Goal: Task Accomplishment & Management: Manage account settings

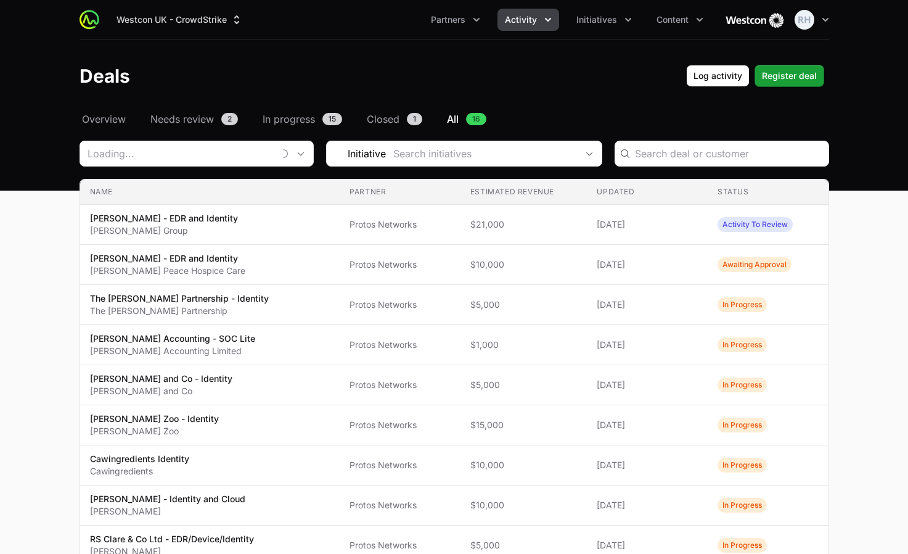
type input "Protos Networks"
click at [551, 16] on icon "Activity menu" at bounding box center [548, 20] width 12 height 12
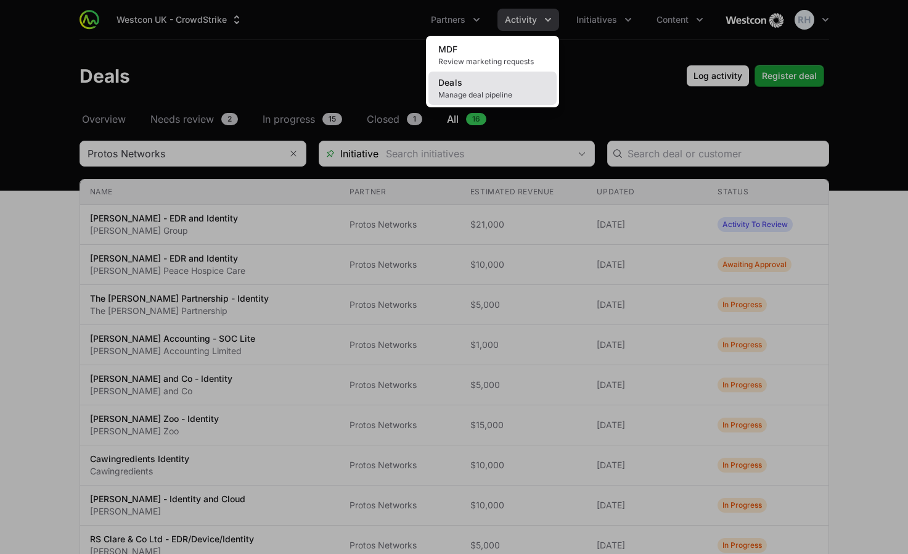
click at [461, 91] on span "Manage deal pipeline" at bounding box center [493, 95] width 109 height 10
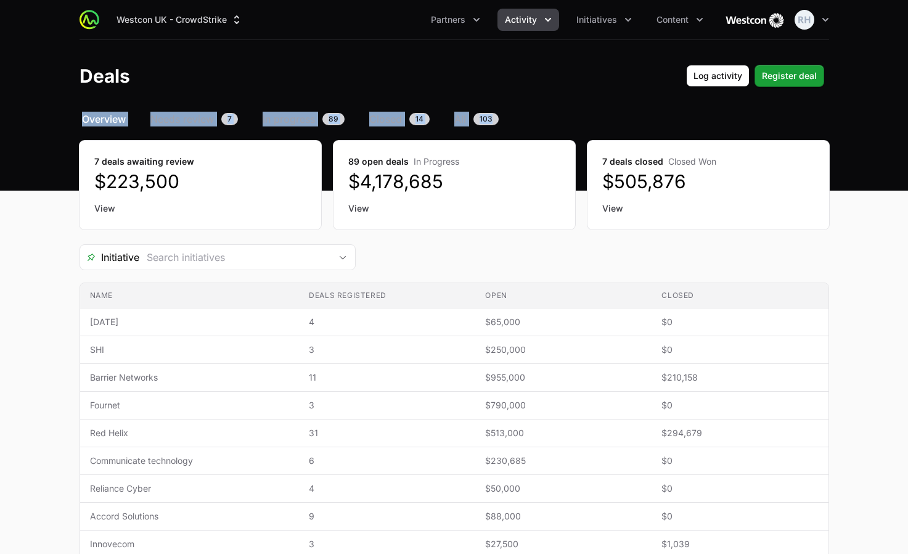
drag, startPoint x: 908, startPoint y: 70, endPoint x: 903, endPoint y: 114, distance: 44.1
click at [903, 114] on div "Westcon UK - CrowdStrike Partners Activity Initiatives Content Open user menu O…" at bounding box center [454, 355] width 908 height 710
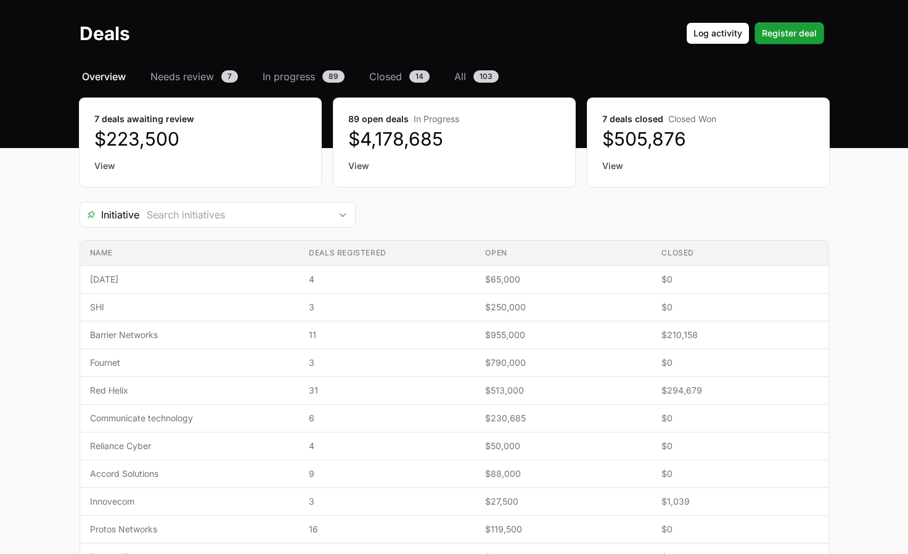
click at [851, 167] on main "Select a tab Overview Needs review In progress Closed All Overview Needs review…" at bounding box center [454, 368] width 908 height 598
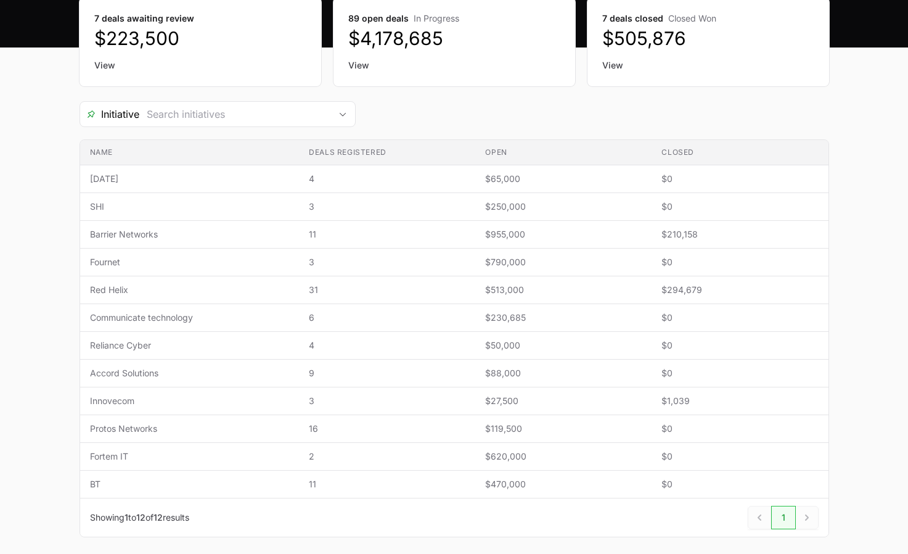
scroll to position [146, 0]
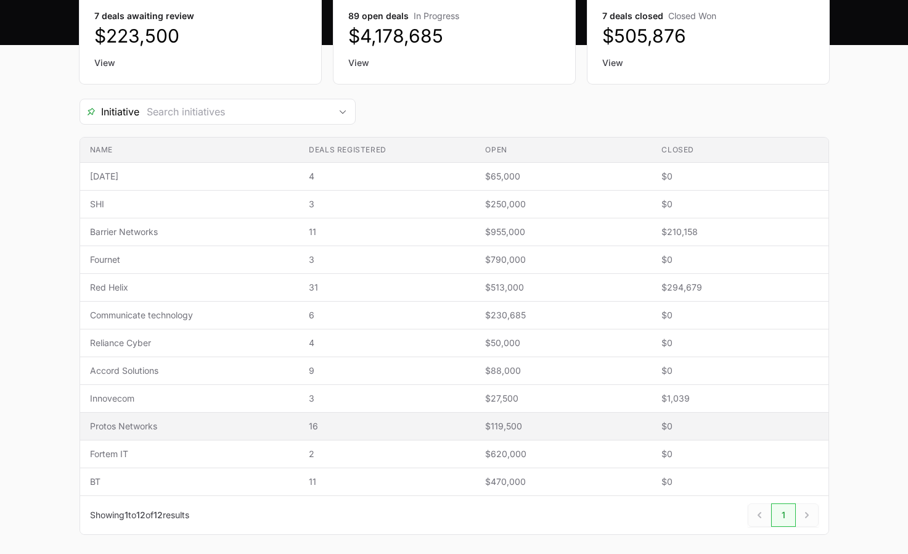
click at [110, 428] on span "Protos Networks" at bounding box center [190, 426] width 200 height 12
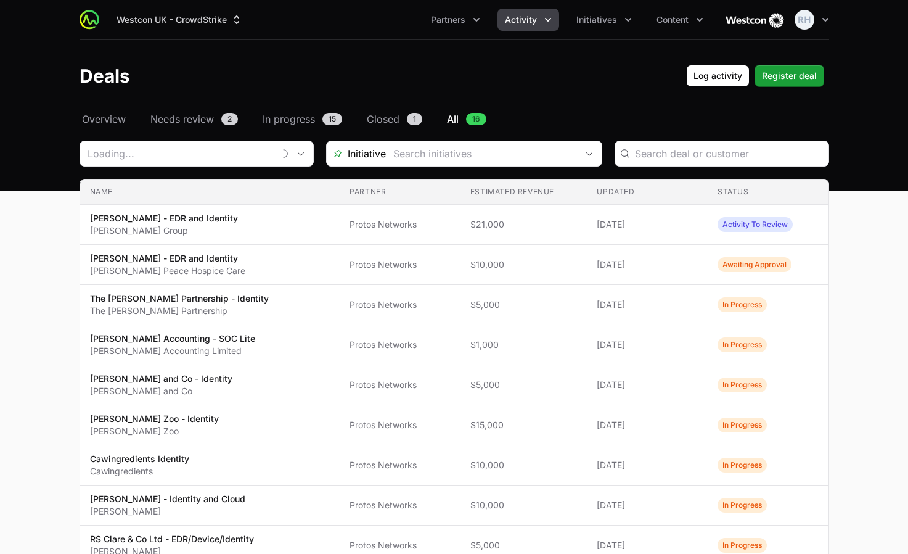
type input "Protos Networks"
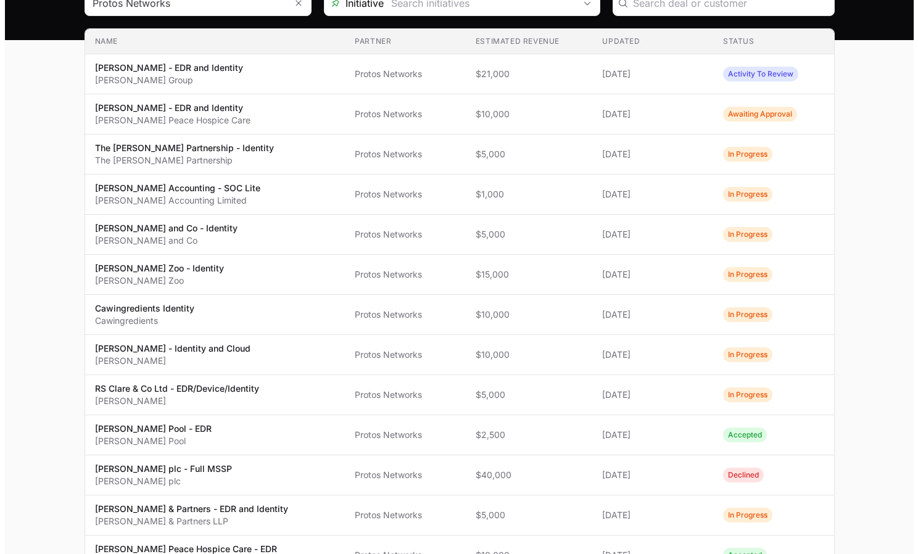
scroll to position [155, 0]
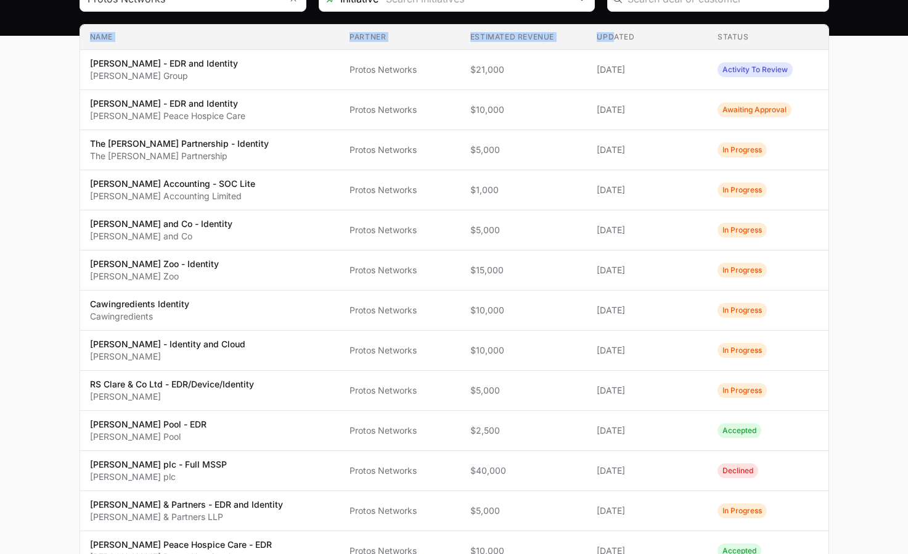
drag, startPoint x: 593, startPoint y: 23, endPoint x: 610, endPoint y: 35, distance: 21.2
click at [610, 35] on section "Protos Networks Initiative Name Partner Estimated revenue Updated Status Name […" at bounding box center [455, 358] width 750 height 744
click at [610, 35] on th "Updated" at bounding box center [647, 37] width 121 height 25
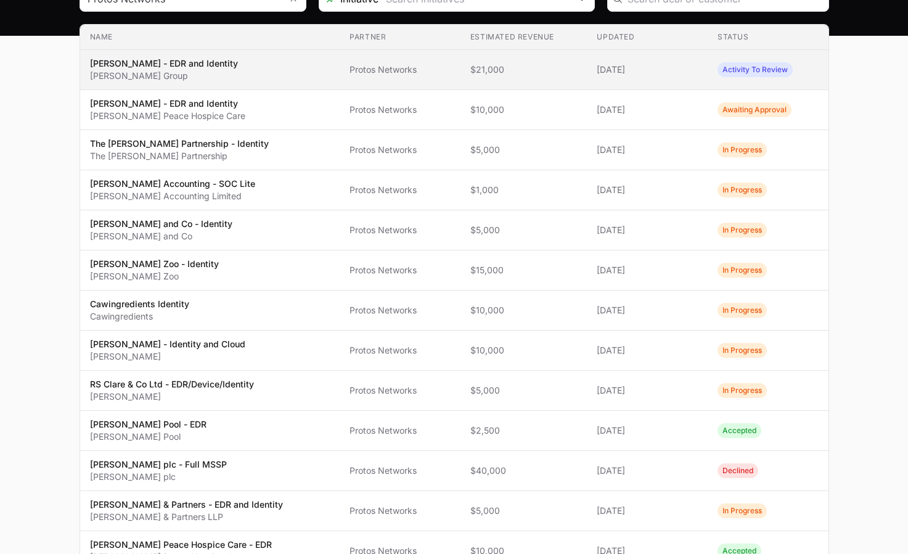
click at [126, 74] on p "[PERSON_NAME] Group" at bounding box center [164, 76] width 148 height 12
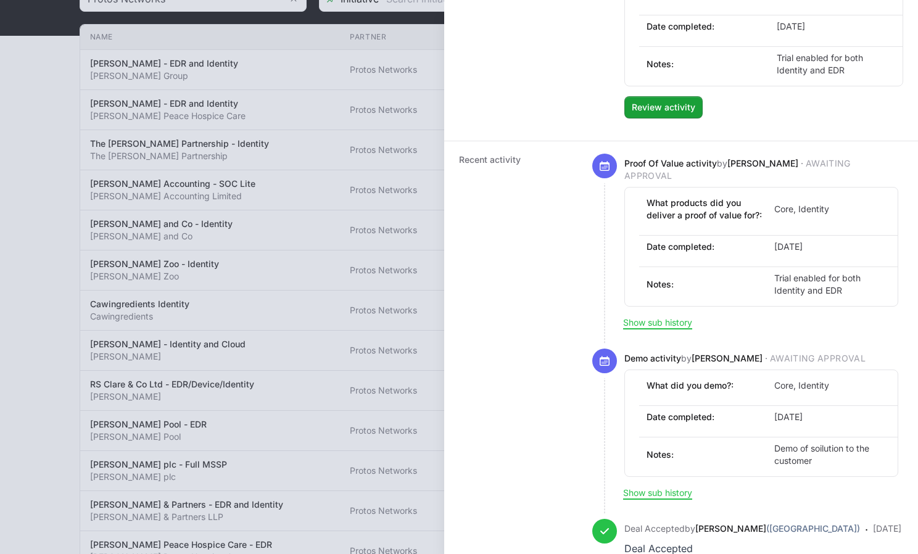
scroll to position [533, 0]
click at [903, 360] on div "Recent activity Proof Of Value activity by [PERSON_NAME] · Awaiting Approval Wh…" at bounding box center [681, 369] width 474 height 461
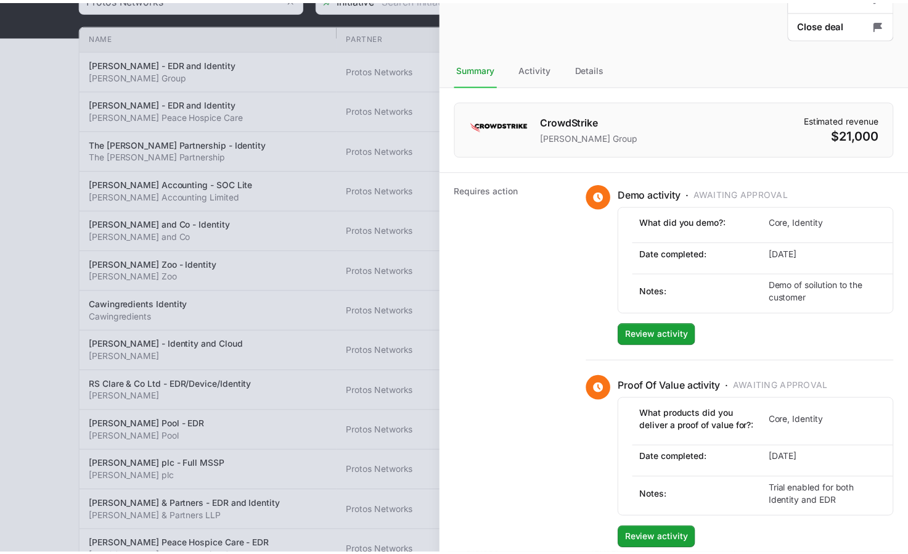
scroll to position [0, 0]
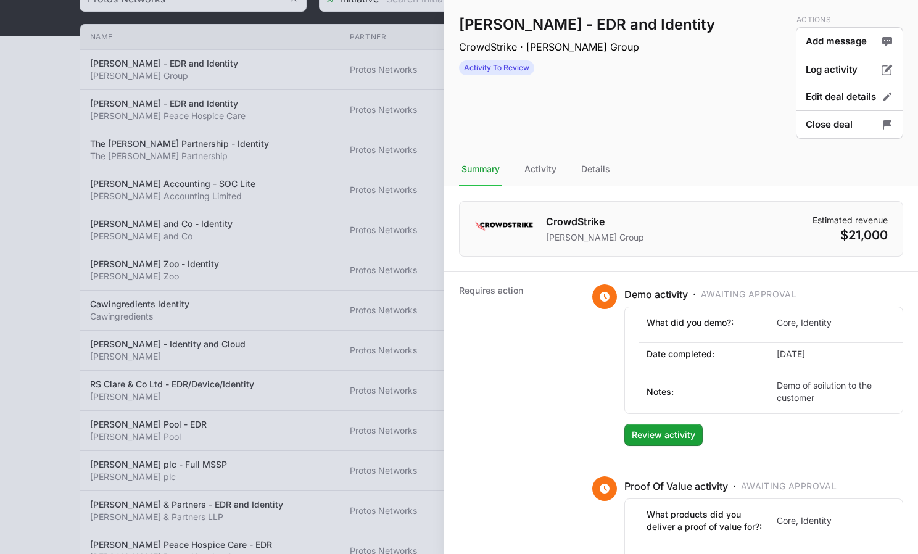
click at [231, 131] on div at bounding box center [459, 277] width 918 height 554
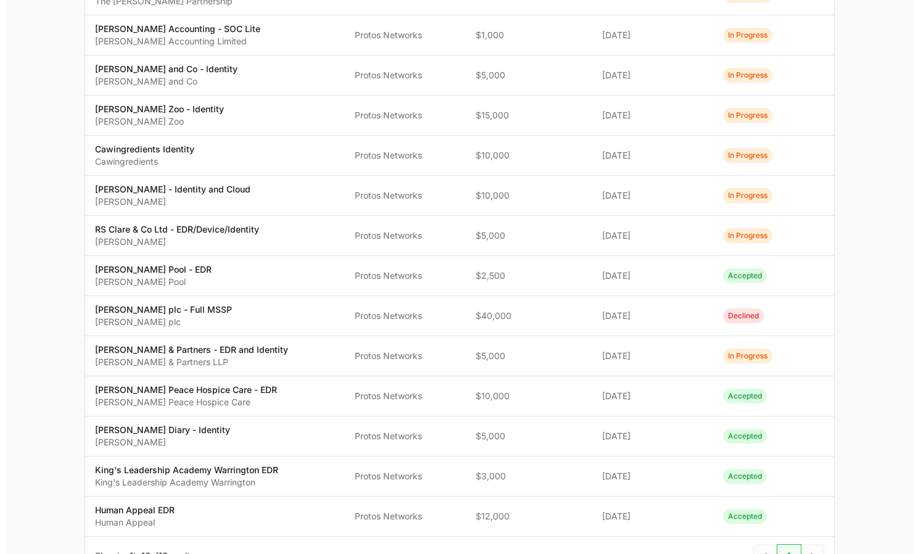
scroll to position [308, 0]
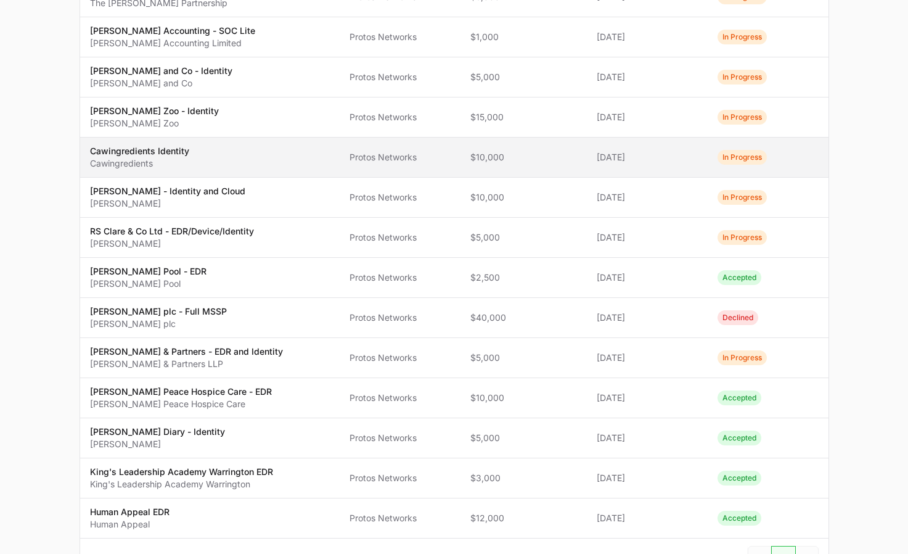
click at [136, 171] on td "Name Cawingredients Identity Cawingredients" at bounding box center [210, 158] width 260 height 40
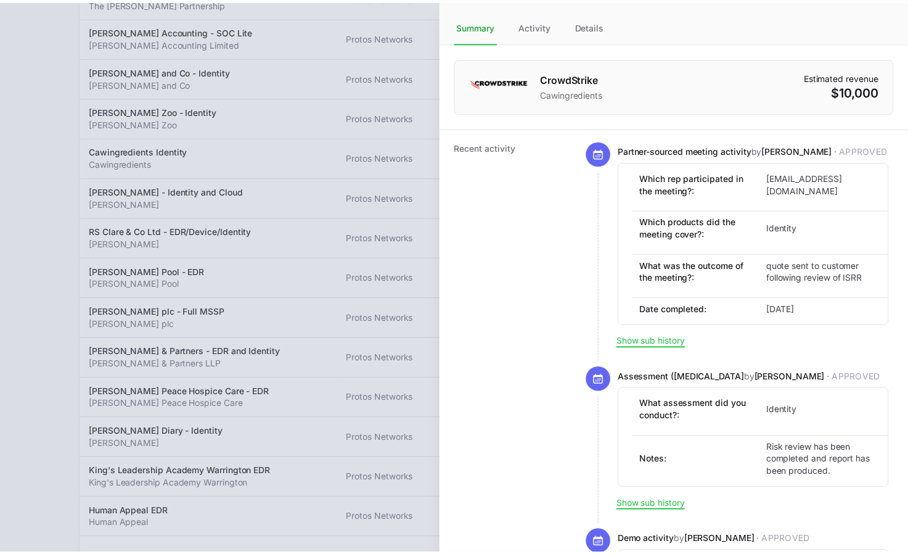
scroll to position [179, 0]
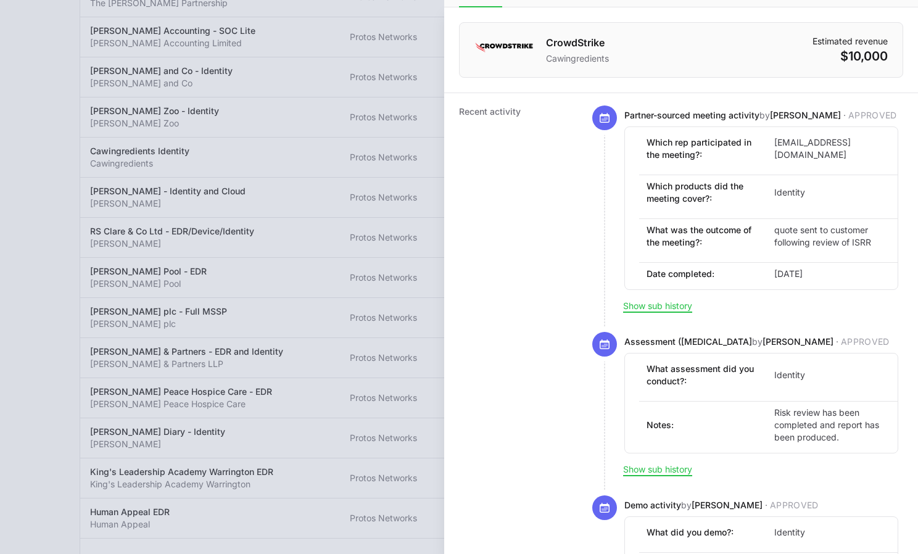
click at [302, 187] on div at bounding box center [459, 277] width 918 height 554
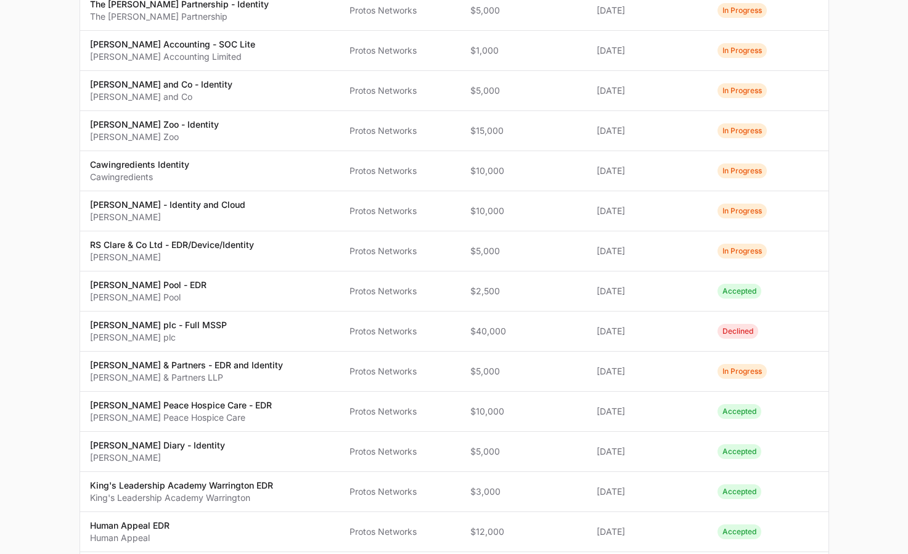
scroll to position [287, 0]
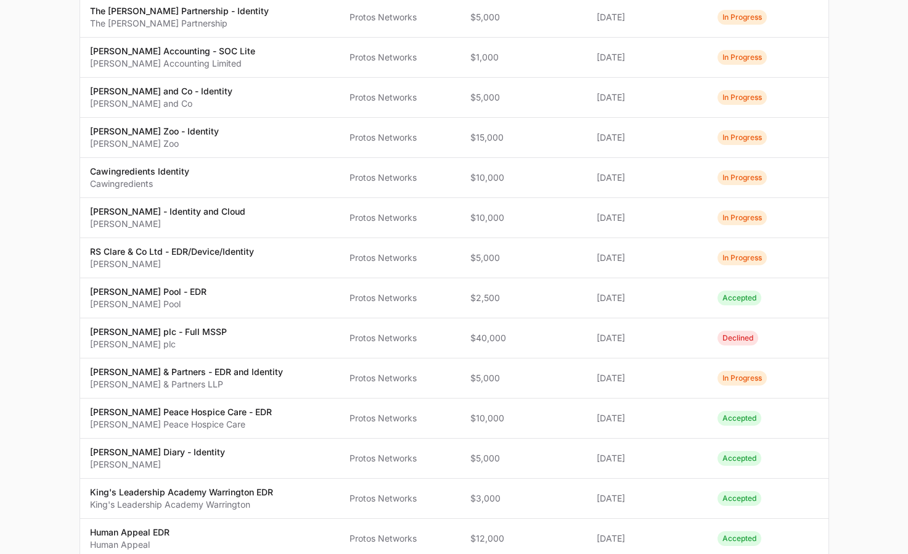
click at [904, 230] on main "Select a tab Overview Needs review In progress Closed All Overview Needs review…" at bounding box center [454, 225] width 908 height 803
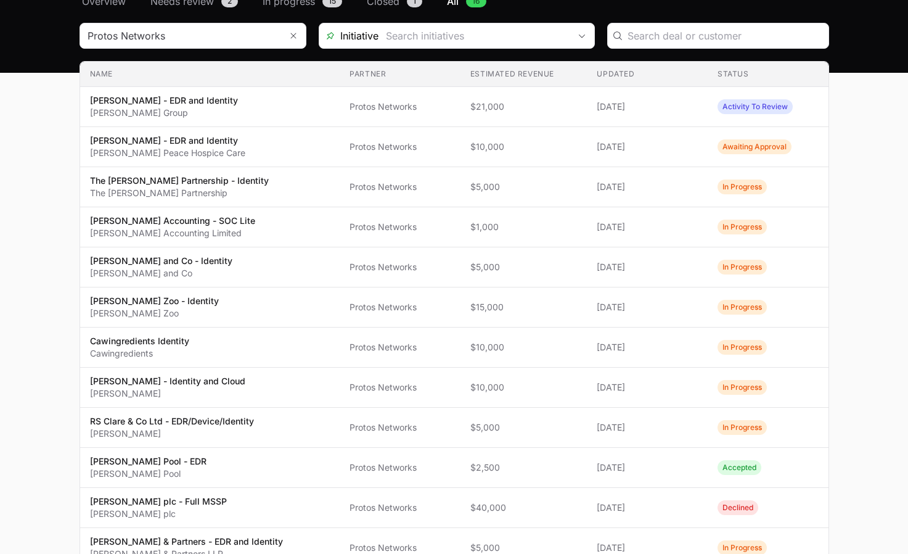
scroll to position [81, 0]
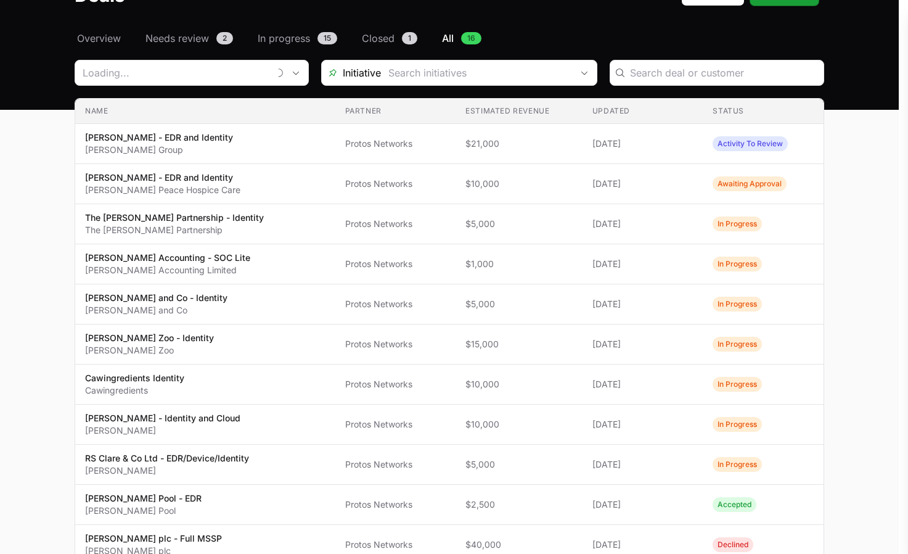
scroll to position [308, 0]
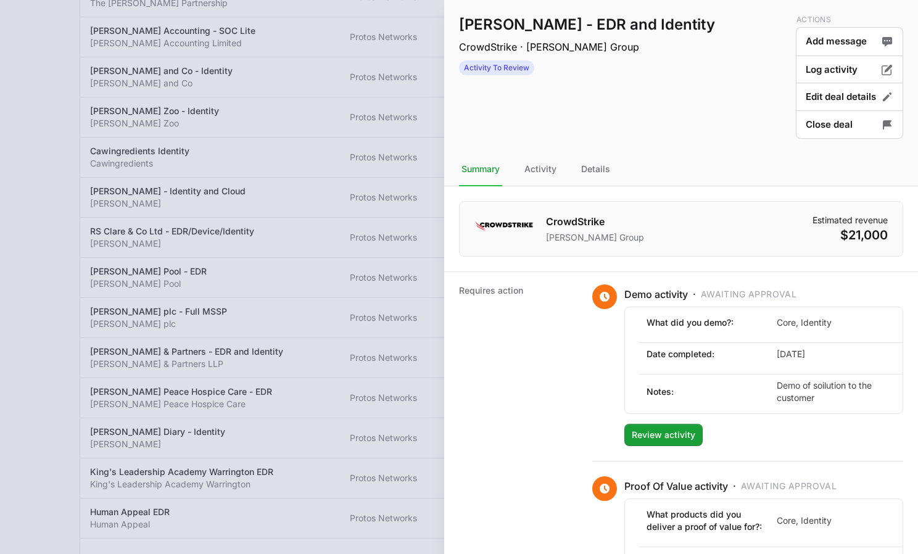
type input "Protos Networks"
click at [5, 206] on div at bounding box center [459, 277] width 918 height 554
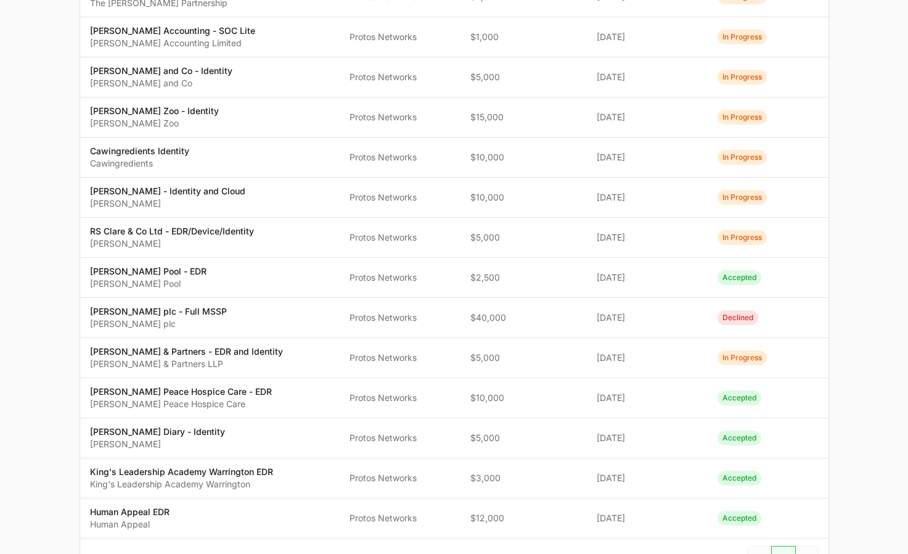
scroll to position [155, 0]
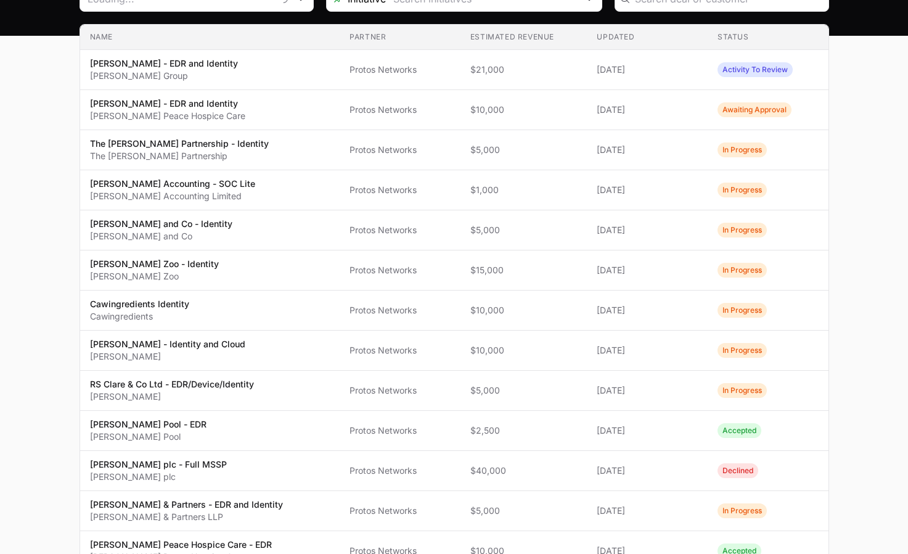
type input "Protos Networks"
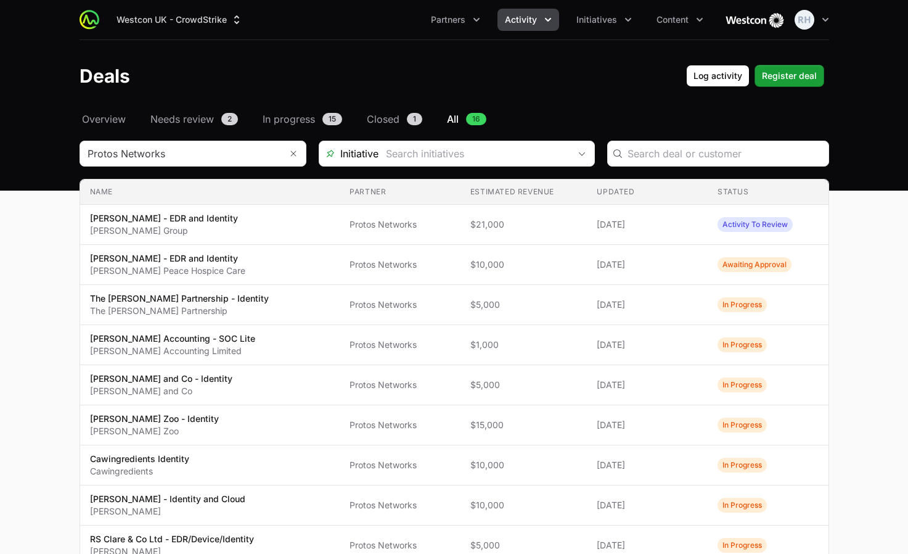
click at [522, 20] on span "Activity" at bounding box center [521, 20] width 32 height 12
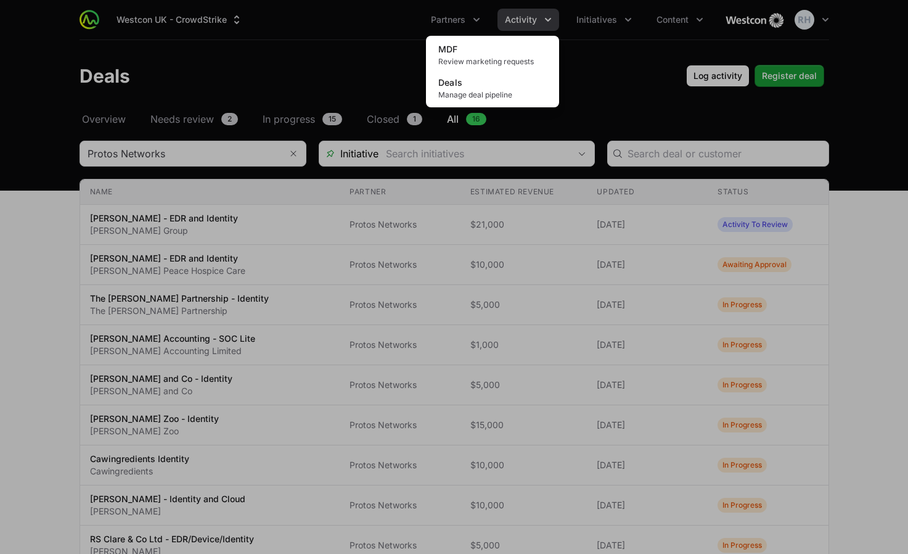
click at [447, 107] on div "MDF Review marketing requests Deals Manage deal pipeline" at bounding box center [492, 72] width 133 height 72
click at [453, 93] on span "Manage deal pipeline" at bounding box center [493, 95] width 109 height 10
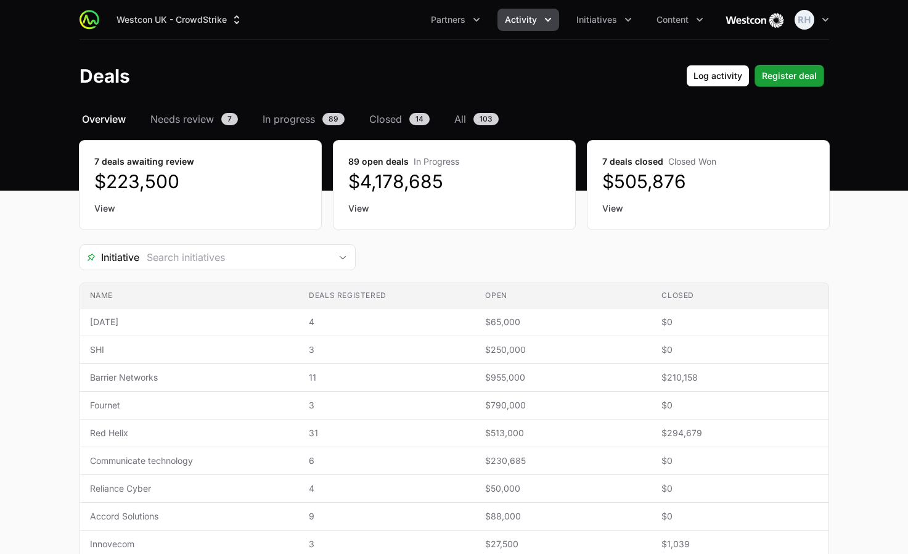
scroll to position [153, 0]
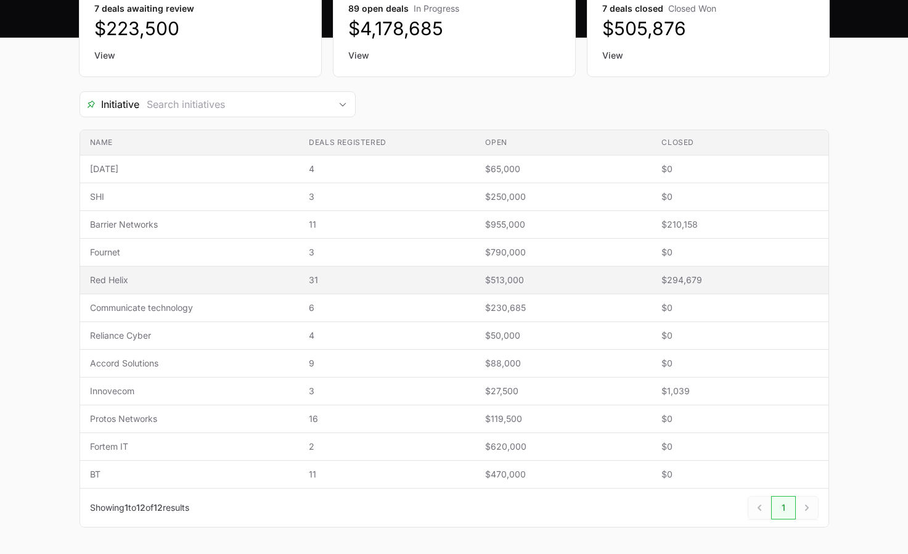
click at [92, 274] on span "Red Helix" at bounding box center [190, 280] width 200 height 12
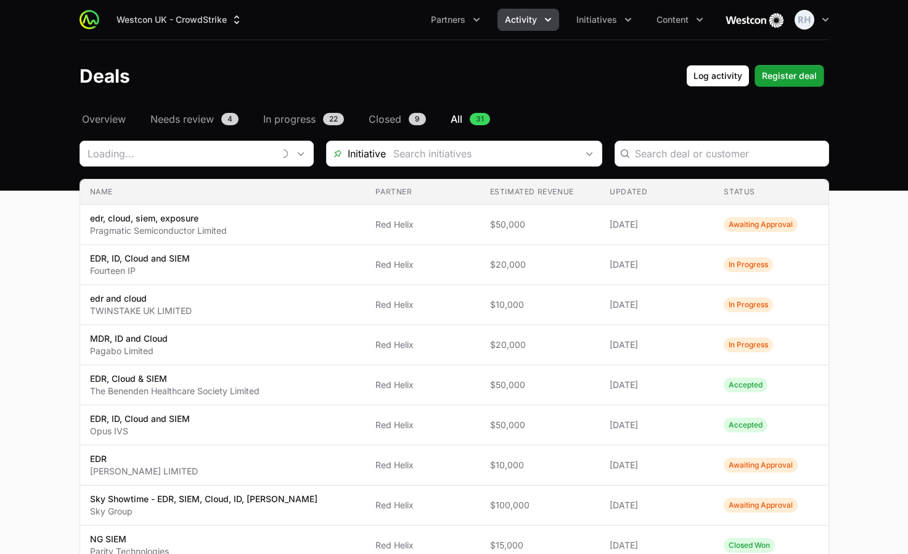
type input "Red Helix"
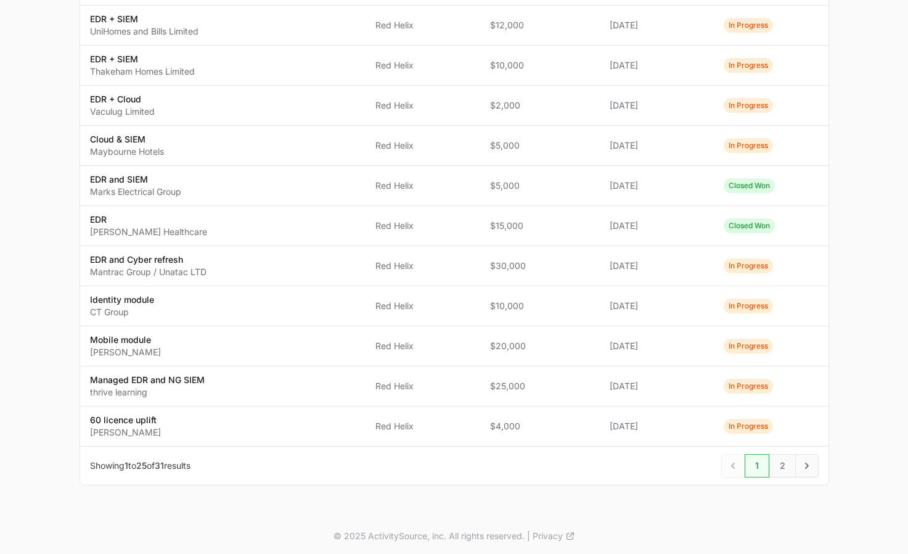
scroll to position [764, 0]
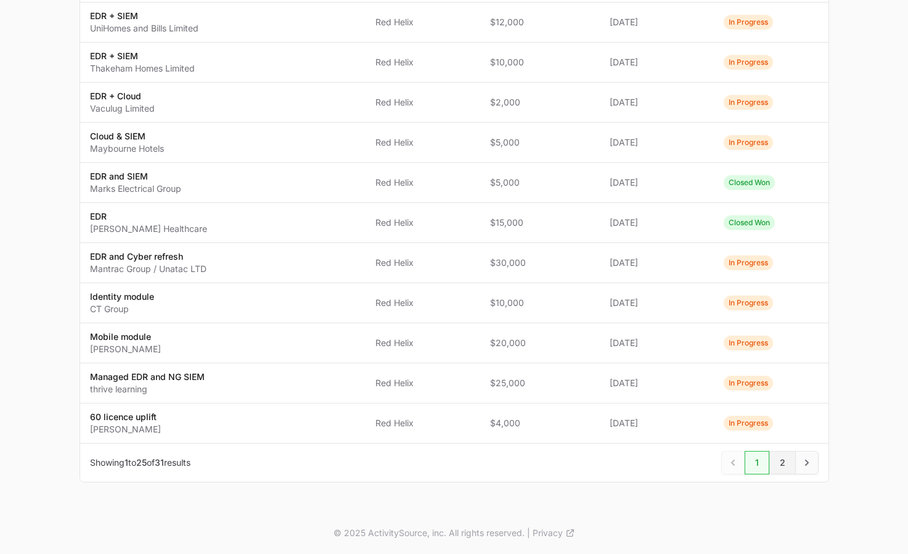
click at [778, 456] on span "2" at bounding box center [783, 462] width 27 height 23
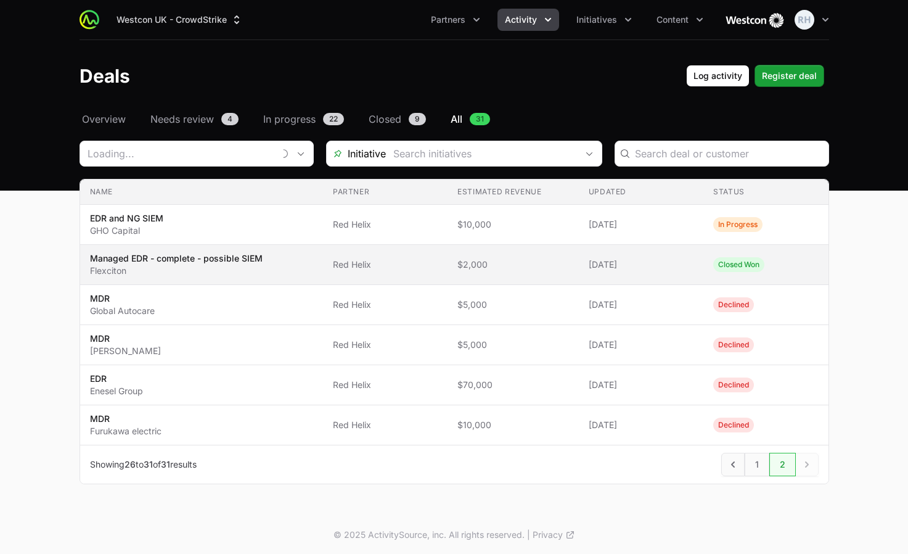
type input "Red Helix"
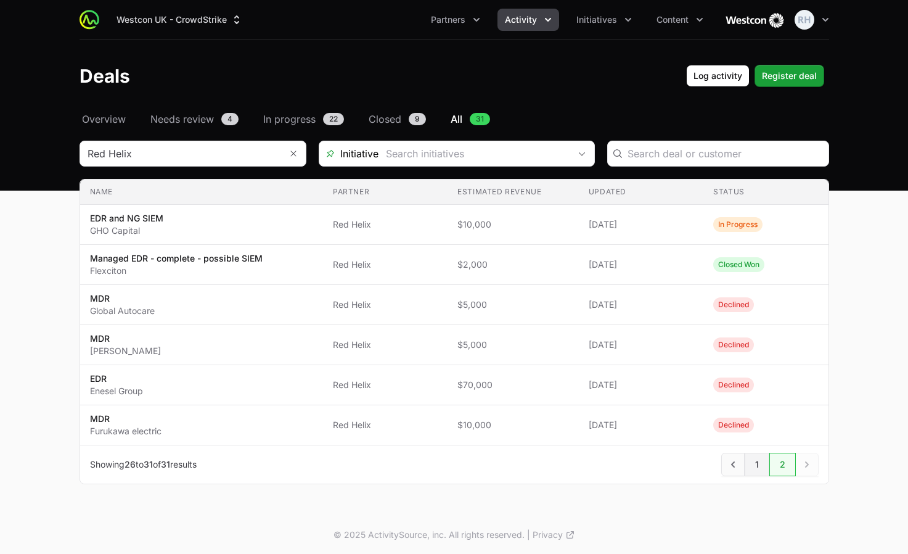
click at [749, 471] on span "1" at bounding box center [757, 464] width 25 height 23
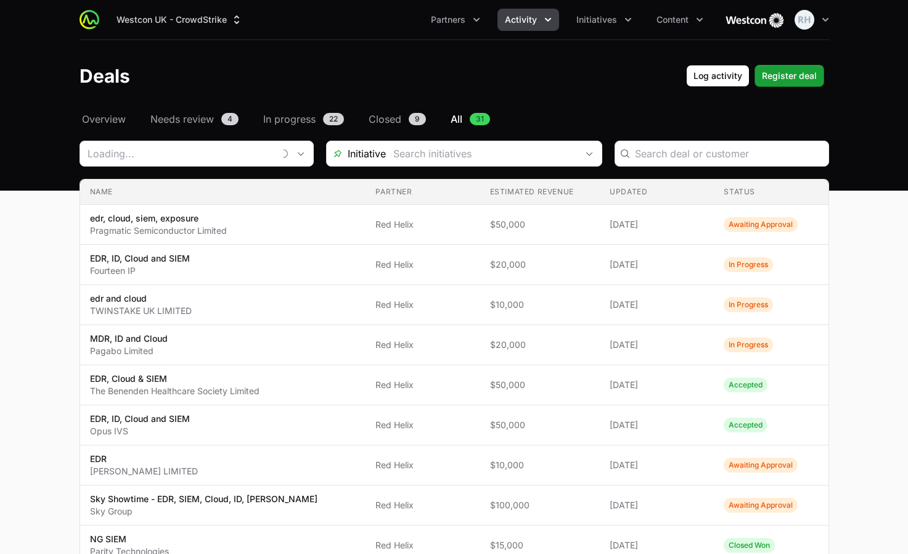
type input "Red Helix"
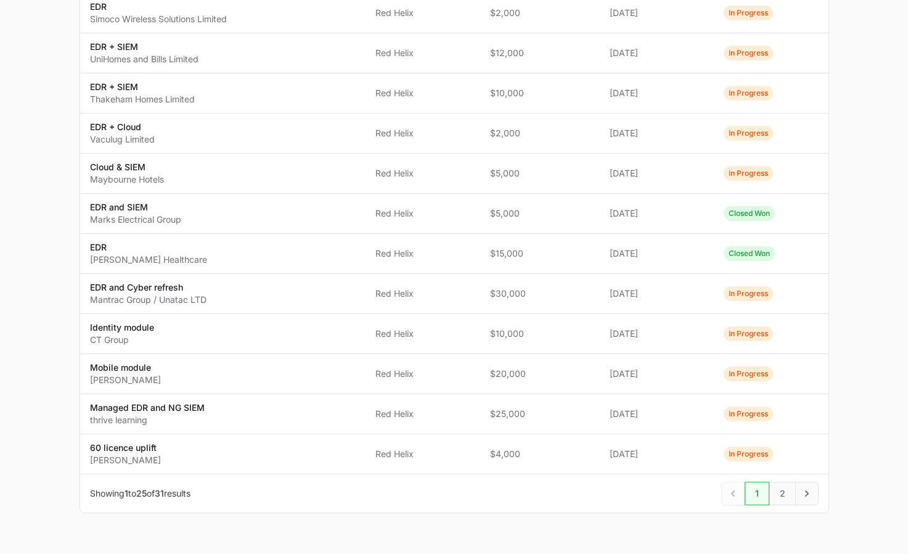
scroll to position [731, 0]
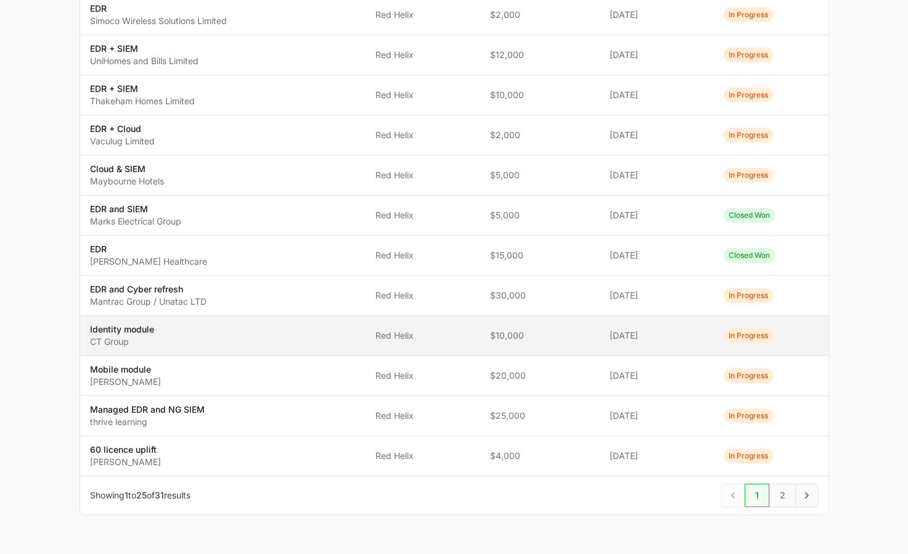
drag, startPoint x: 588, startPoint y: 322, endPoint x: 525, endPoint y: 332, distance: 63.2
click at [525, 332] on td "Estimated revenue $10,000" at bounding box center [540, 336] width 120 height 40
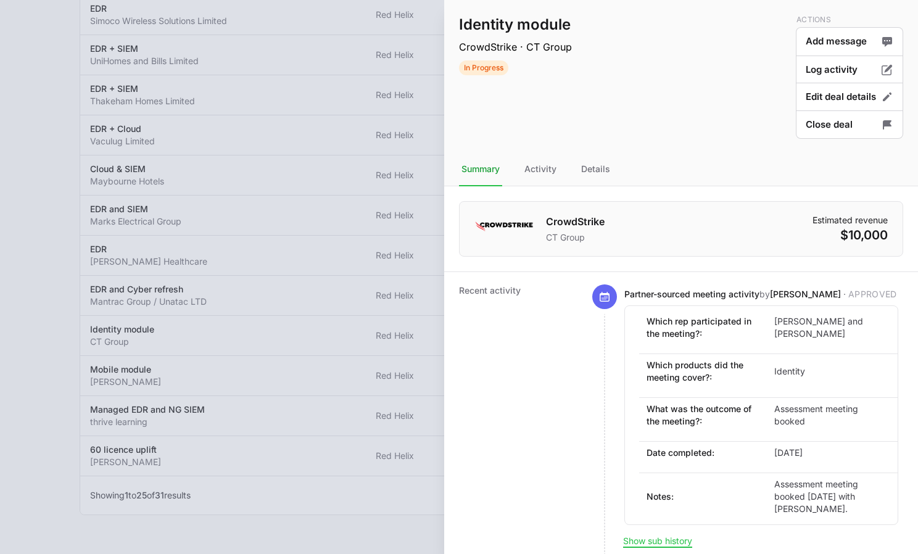
click at [26, 110] on div at bounding box center [459, 277] width 918 height 554
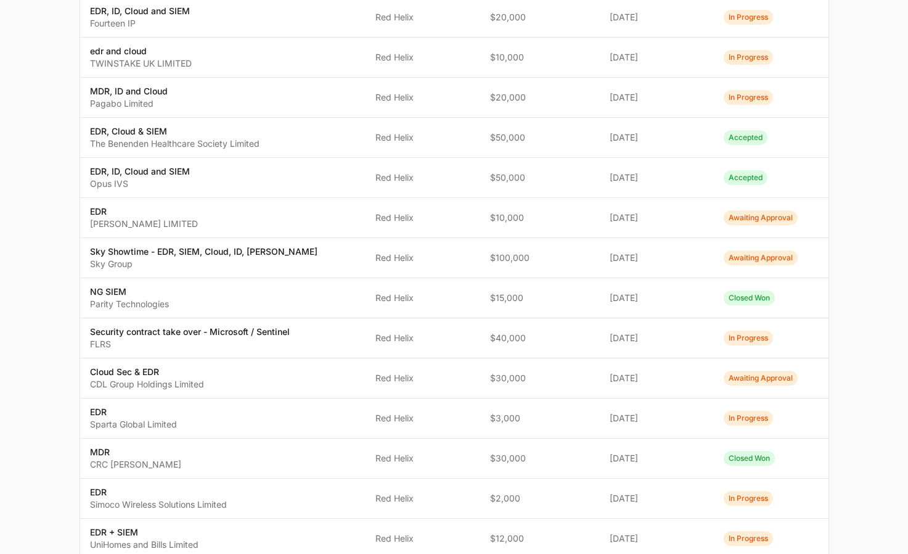
scroll to position [88, 0]
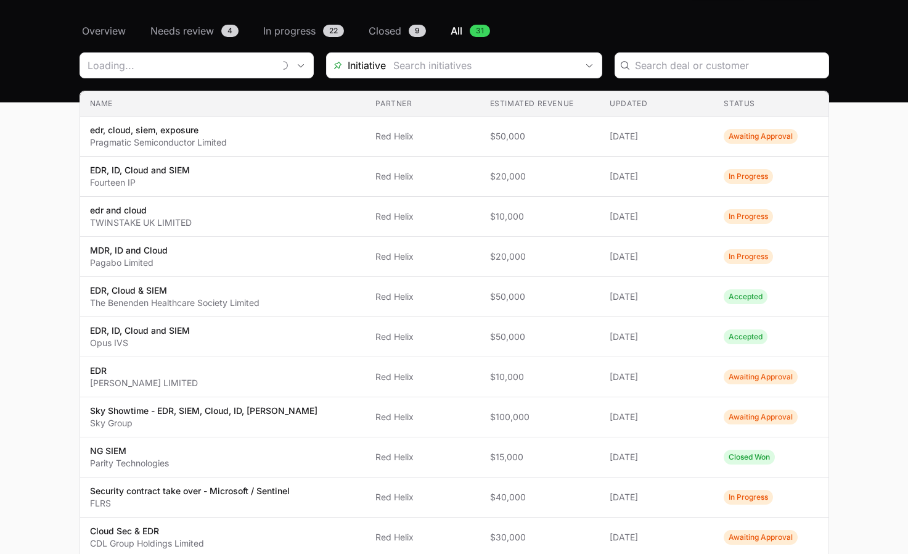
scroll to position [731, 0]
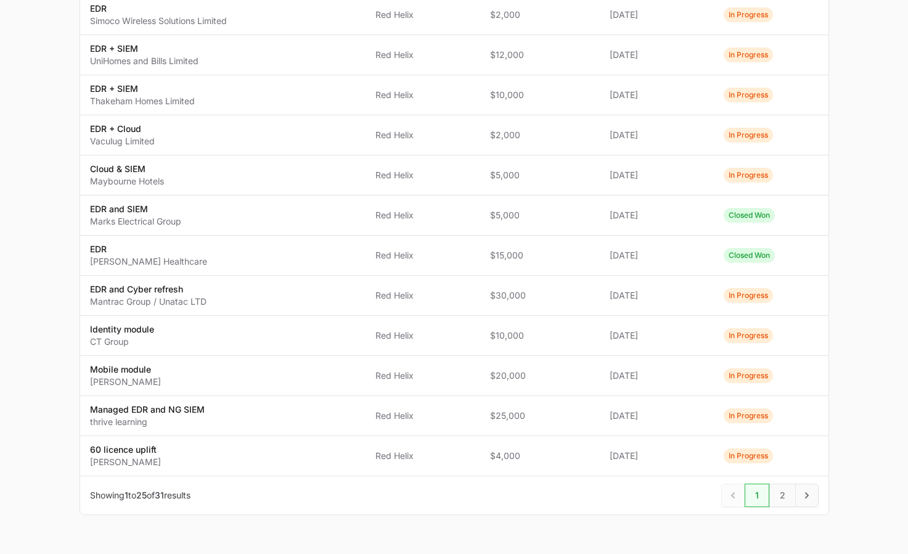
type input "Red Helix"
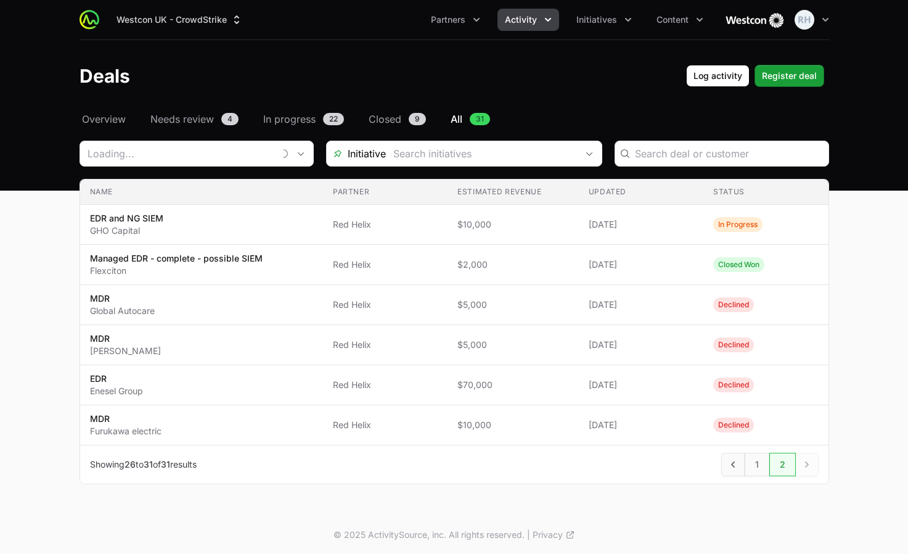
type input "Red Helix"
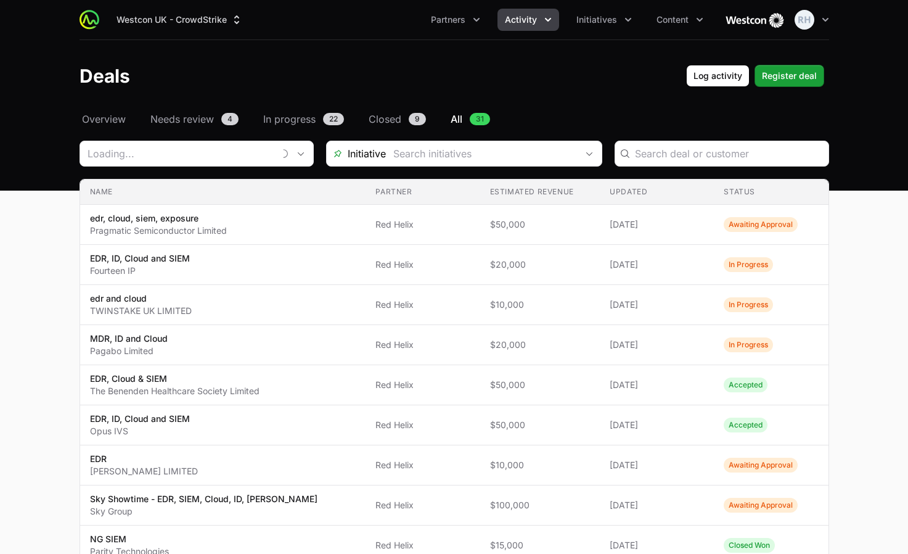
scroll to position [764, 0]
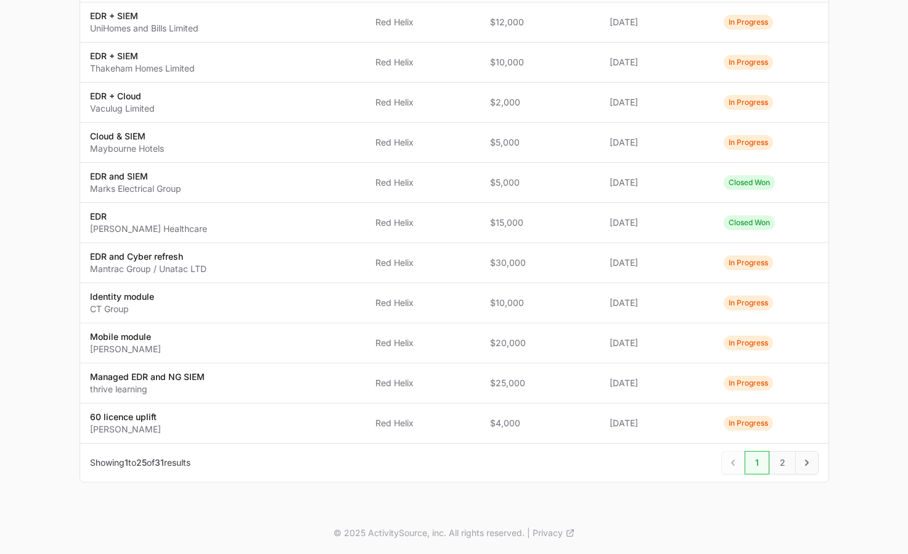
type input "Red Helix"
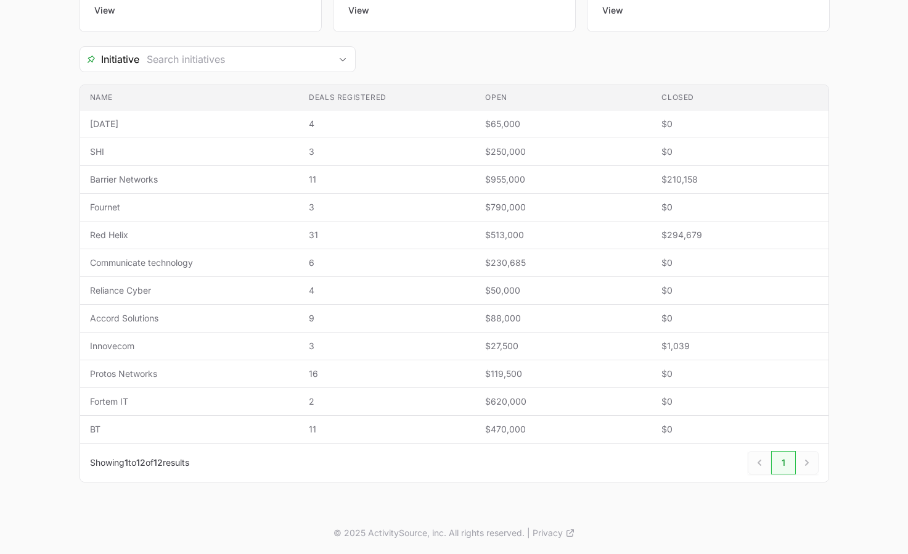
scroll to position [153, 0]
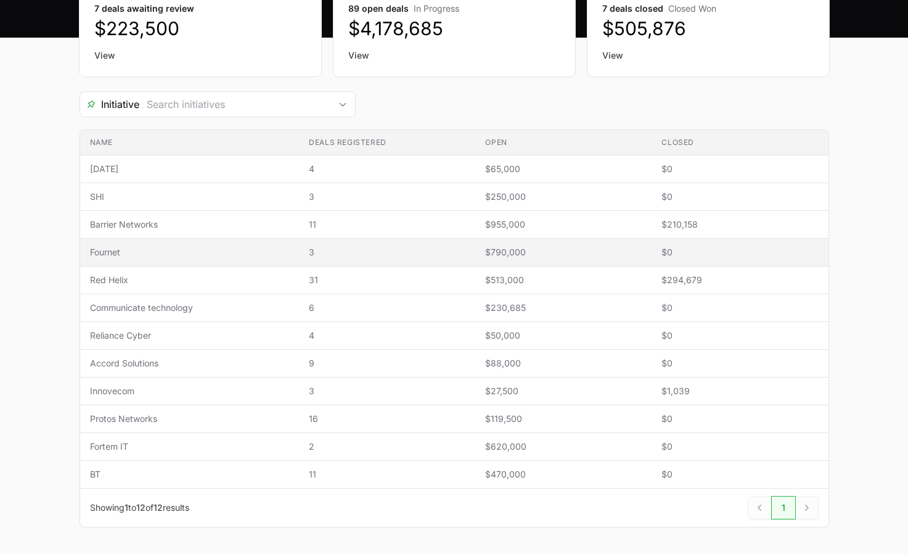
click at [125, 256] on span "Fournet" at bounding box center [190, 252] width 200 height 12
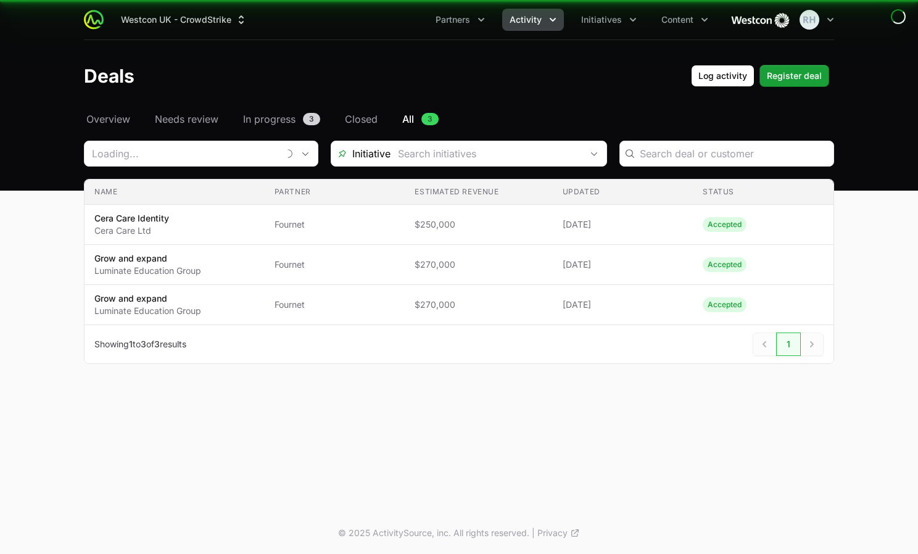
type input "Fournet"
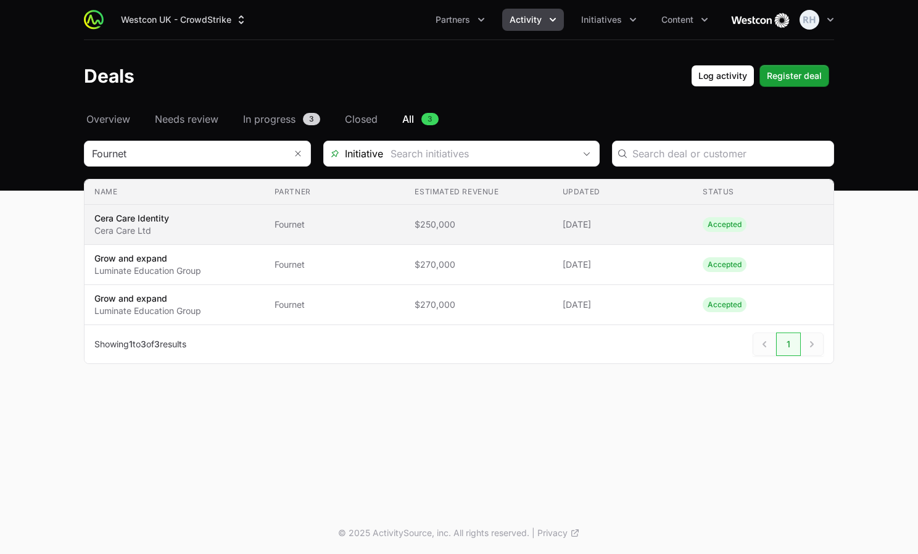
click at [137, 224] on p "Cera Care Identity" at bounding box center [131, 218] width 75 height 12
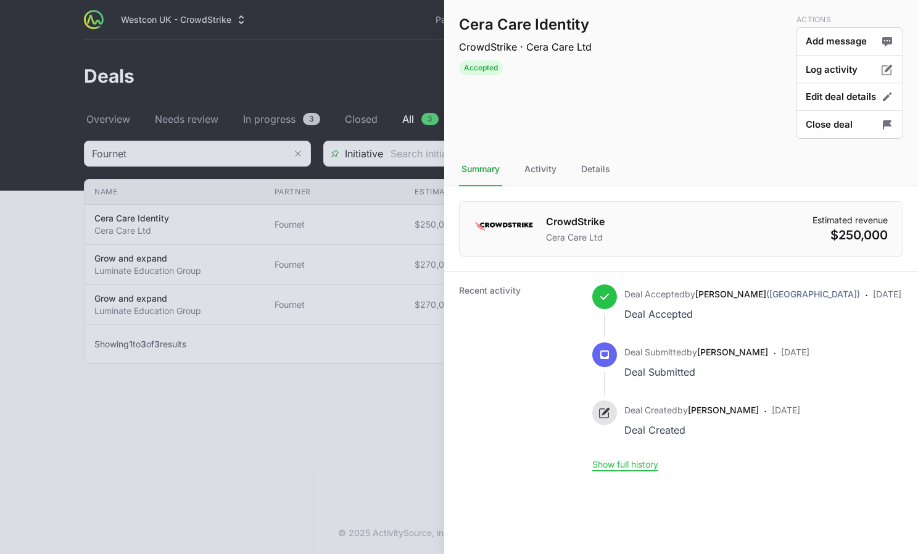
click at [64, 284] on div at bounding box center [459, 277] width 918 height 554
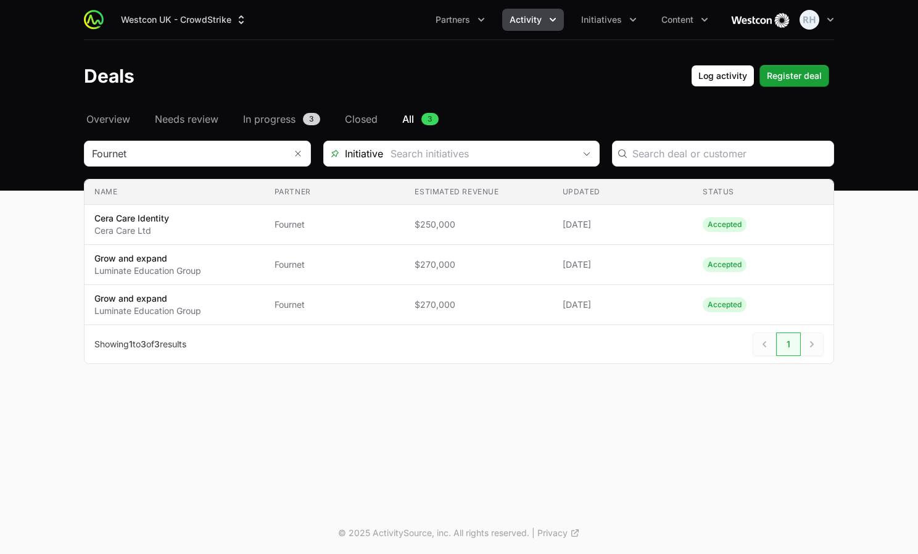
click at [529, 27] on button "Activity" at bounding box center [533, 20] width 62 height 22
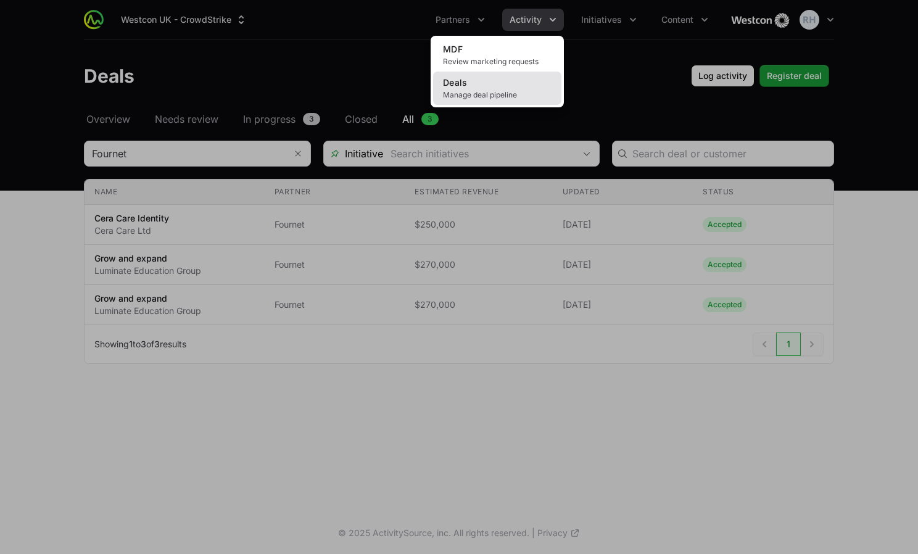
click at [472, 104] on link "Deals Manage deal pipeline" at bounding box center [497, 88] width 128 height 33
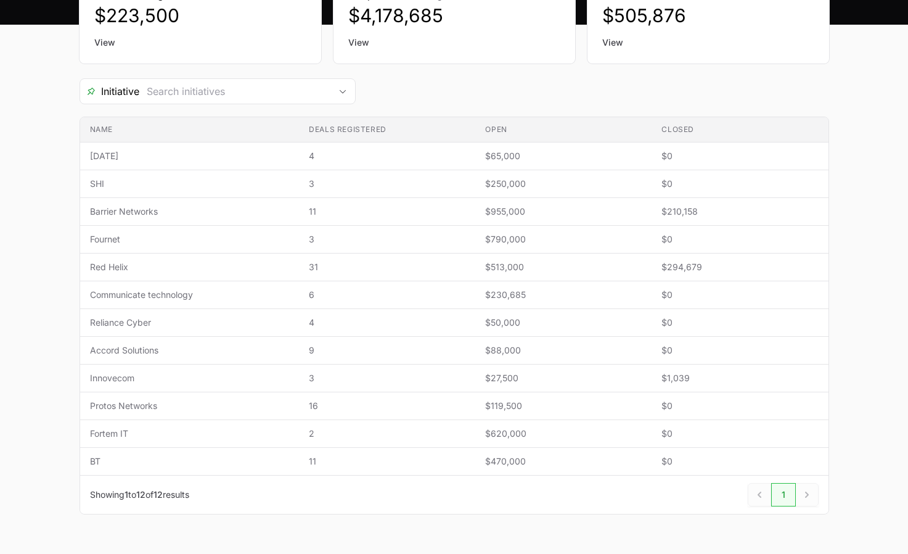
scroll to position [172, 0]
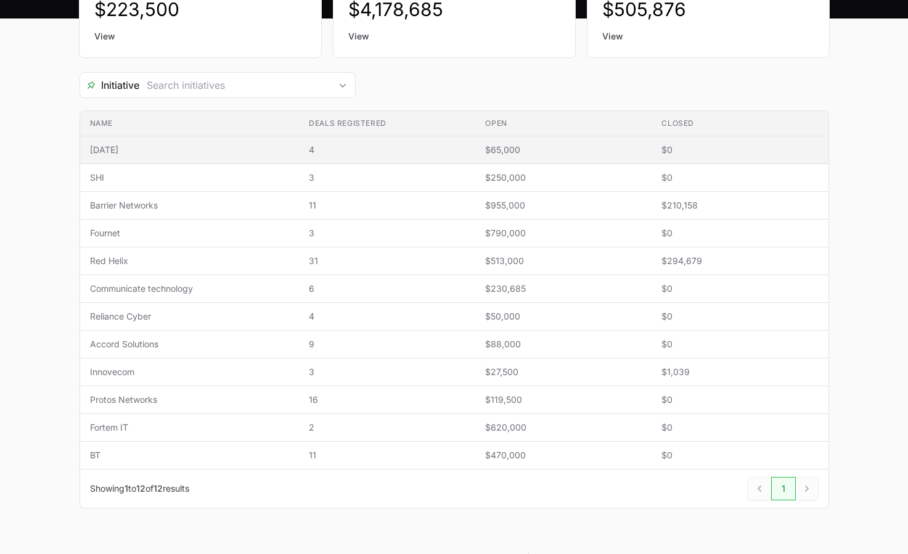
click at [141, 147] on span "[DATE]" at bounding box center [190, 150] width 200 height 12
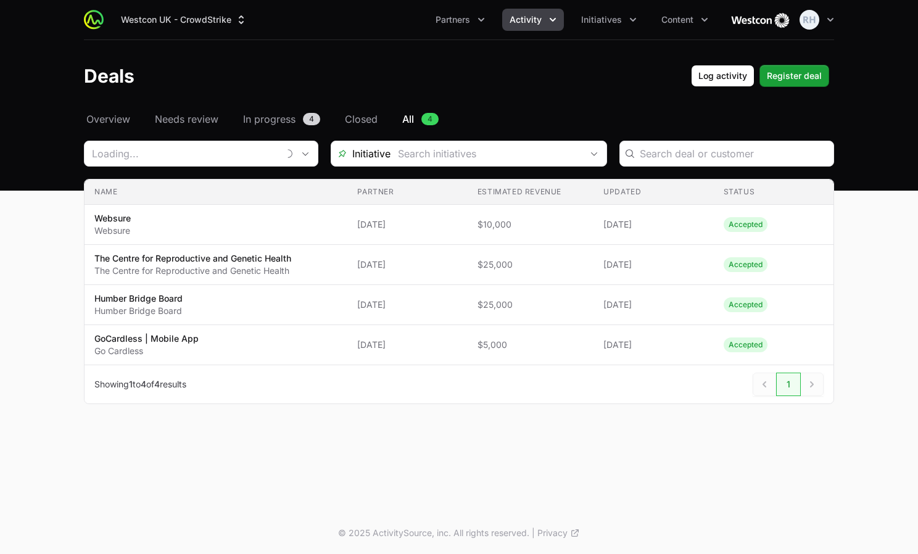
type input "[DATE]"
